Goal: Task Accomplishment & Management: Use online tool/utility

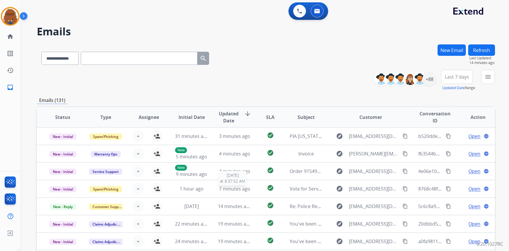
select select "**********"
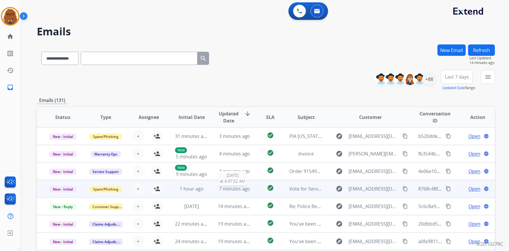
scroll to position [26, 0]
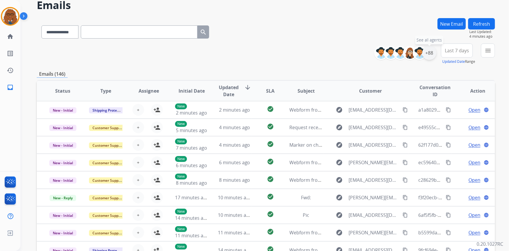
click at [430, 57] on div "+88" at bounding box center [430, 53] width 14 height 14
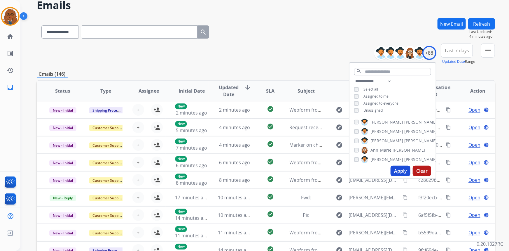
click at [397, 169] on button "Apply" at bounding box center [401, 171] width 20 height 11
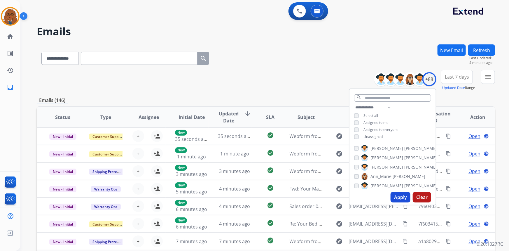
click at [449, 76] on span "Last 7 days" at bounding box center [457, 77] width 24 height 2
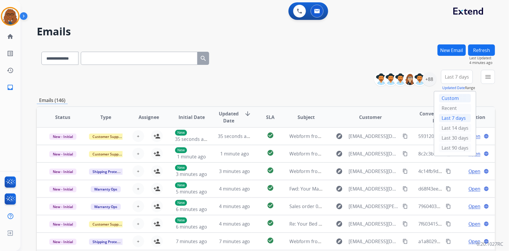
click at [443, 96] on div "Custom" at bounding box center [455, 98] width 32 height 9
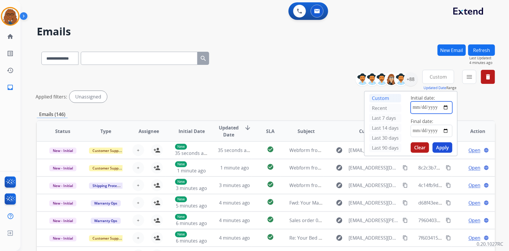
click at [447, 107] on input "date" at bounding box center [432, 107] width 42 height 12
click at [448, 106] on input "**********" at bounding box center [432, 107] width 42 height 12
type input "**********"
click at [446, 131] on input "date" at bounding box center [432, 131] width 42 height 12
type input "**********"
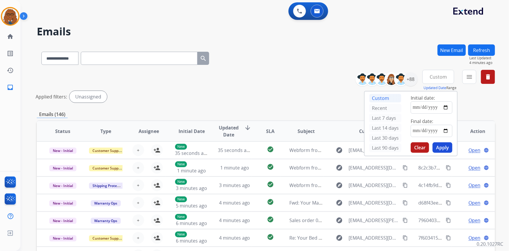
click at [438, 146] on button "Apply" at bounding box center [443, 147] width 20 height 11
click at [473, 75] on mat-icon "menu" at bounding box center [469, 76] width 7 height 7
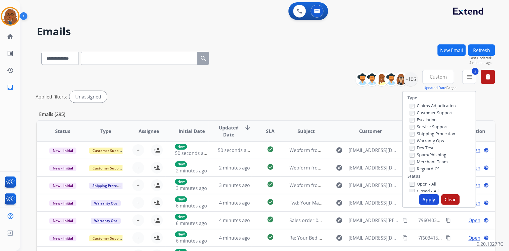
click at [410, 132] on label "Shipping Protection" at bounding box center [433, 134] width 46 height 6
click at [422, 199] on button "Apply" at bounding box center [430, 199] width 20 height 11
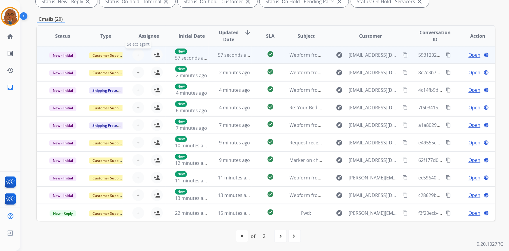
click at [137, 53] on span "+" at bounding box center [138, 54] width 3 height 7
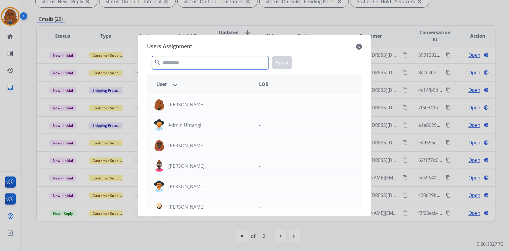
drag, startPoint x: 177, startPoint y: 65, endPoint x: 179, endPoint y: 62, distance: 3.1
click at [178, 64] on input "text" at bounding box center [210, 62] width 117 height 13
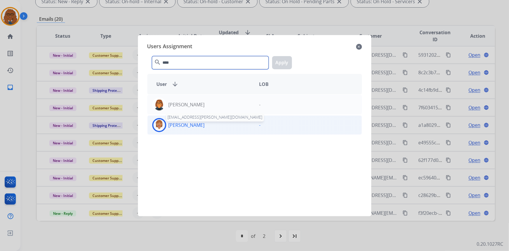
type input "****"
click at [196, 126] on p "[PERSON_NAME]" at bounding box center [187, 124] width 36 height 7
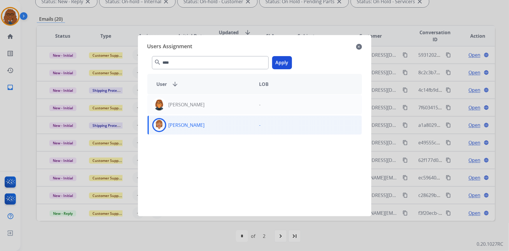
click at [283, 63] on button "Apply" at bounding box center [282, 62] width 20 height 13
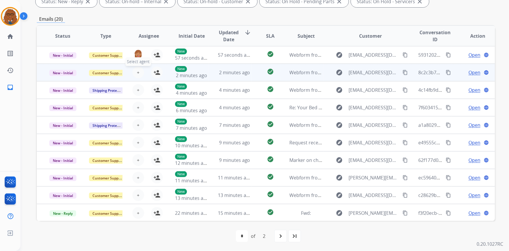
click at [137, 72] on span "+" at bounding box center [138, 72] width 3 height 7
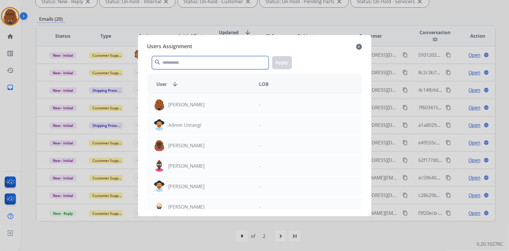
click at [185, 64] on input "text" at bounding box center [210, 62] width 117 height 13
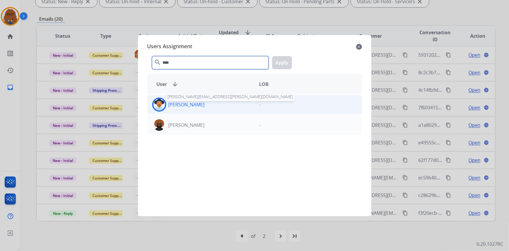
type input "****"
click at [180, 103] on p "[PERSON_NAME]" at bounding box center [187, 104] width 36 height 7
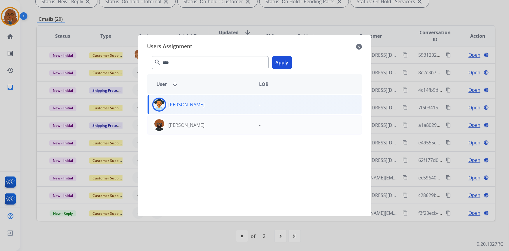
click at [285, 62] on button "Apply" at bounding box center [282, 62] width 20 height 13
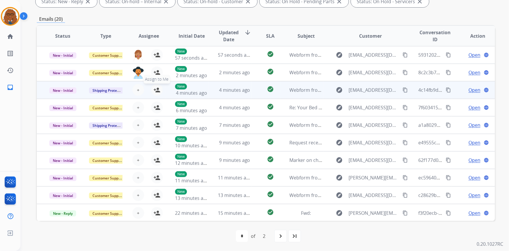
click at [155, 90] on mat-icon "person_add" at bounding box center [157, 89] width 7 height 7
click at [140, 89] on img at bounding box center [139, 90] width 12 height 12
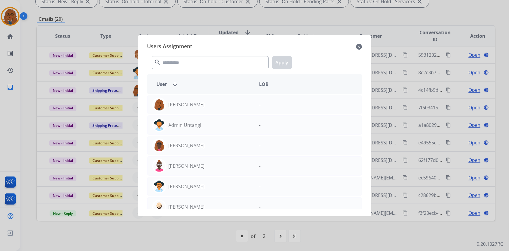
click at [360, 44] on mat-icon "close" at bounding box center [359, 46] width 6 height 7
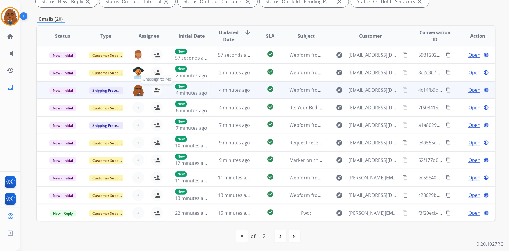
click at [155, 88] on mat-icon "person_remove" at bounding box center [157, 89] width 7 height 7
click at [137, 88] on span "+" at bounding box center [138, 89] width 3 height 7
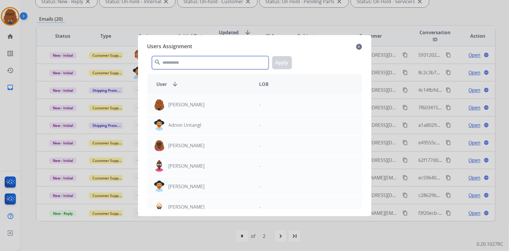
click at [175, 60] on input "text" at bounding box center [210, 62] width 117 height 13
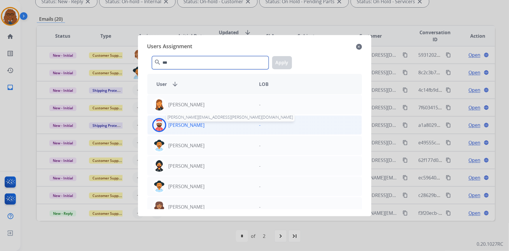
type input "***"
click at [175, 125] on p "[PERSON_NAME]" at bounding box center [187, 124] width 36 height 7
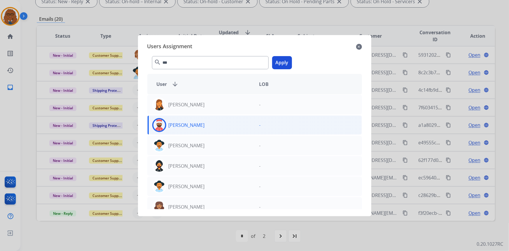
click at [278, 64] on button "Apply" at bounding box center [282, 62] width 20 height 13
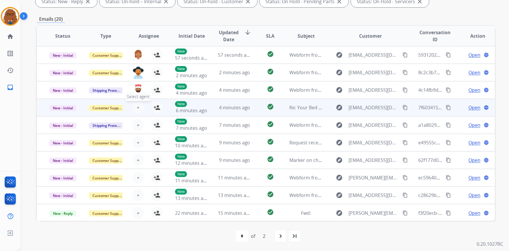
click at [137, 106] on span "+" at bounding box center [138, 107] width 3 height 7
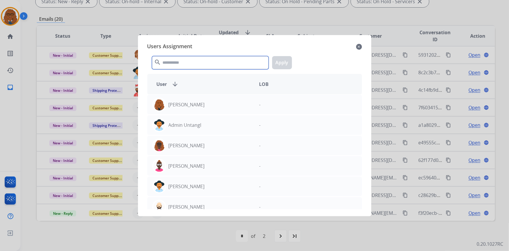
click at [187, 62] on input "text" at bounding box center [210, 62] width 117 height 13
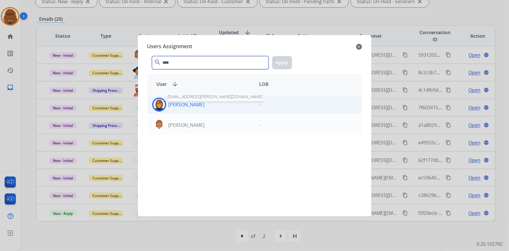
type input "****"
click at [179, 104] on p "[PERSON_NAME]" at bounding box center [187, 104] width 36 height 7
click at [281, 62] on button "Apply" at bounding box center [282, 62] width 20 height 13
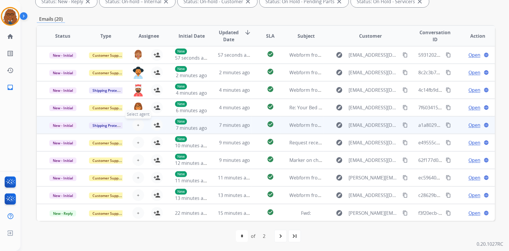
click at [138, 123] on button "+ Select agent" at bounding box center [139, 125] width 12 height 12
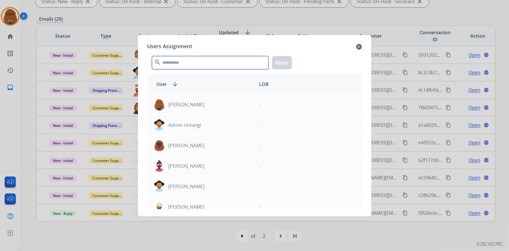
click at [188, 59] on input "text" at bounding box center [210, 62] width 117 height 13
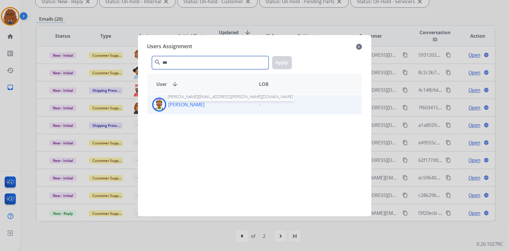
type input "***"
click at [182, 106] on p "[PERSON_NAME]" at bounding box center [187, 104] width 36 height 7
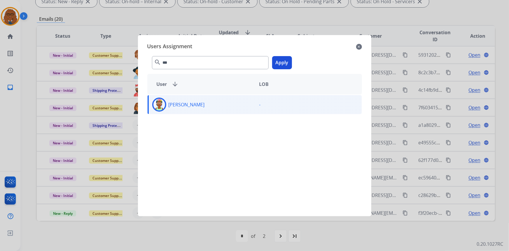
click at [279, 62] on button "Apply" at bounding box center [282, 62] width 20 height 13
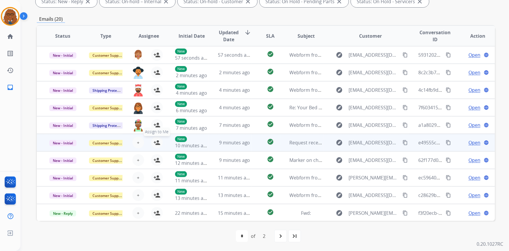
click at [158, 142] on mat-icon "person_add" at bounding box center [157, 142] width 7 height 7
click at [157, 142] on mat-icon "person_remove" at bounding box center [157, 142] width 7 height 7
click at [139, 141] on button "+ Select agent" at bounding box center [139, 143] width 12 height 12
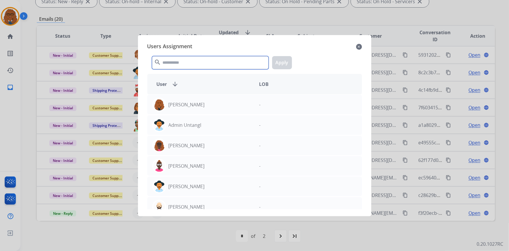
click at [184, 61] on input "text" at bounding box center [210, 62] width 117 height 13
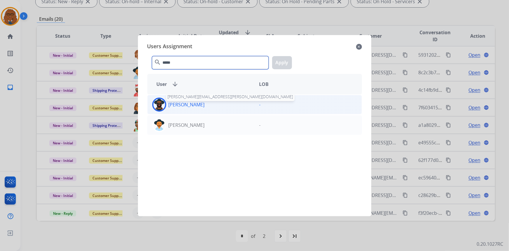
type input "*****"
click at [189, 108] on div "[PERSON_NAME]" at bounding box center [201, 105] width 107 height 14
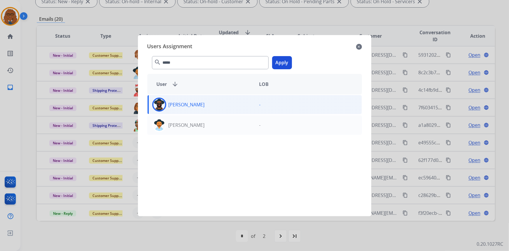
click at [284, 65] on button "Apply" at bounding box center [282, 62] width 20 height 13
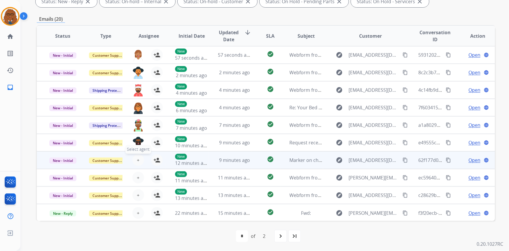
click at [137, 158] on span "+" at bounding box center [138, 159] width 3 height 7
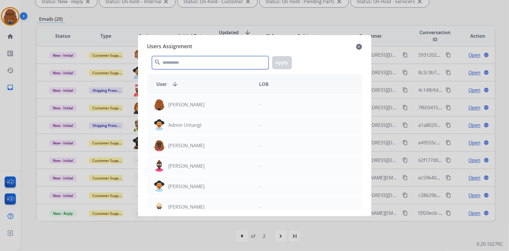
click at [190, 62] on input "text" at bounding box center [210, 62] width 117 height 13
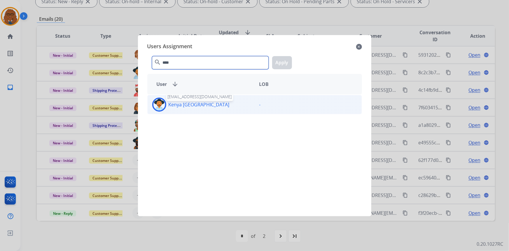
type input "****"
click at [177, 103] on p "Kenya [GEOGRAPHIC_DATA]" at bounding box center [199, 104] width 61 height 7
click at [283, 65] on button "Apply" at bounding box center [282, 62] width 20 height 13
